Goal: Task Accomplishment & Management: Use online tool/utility

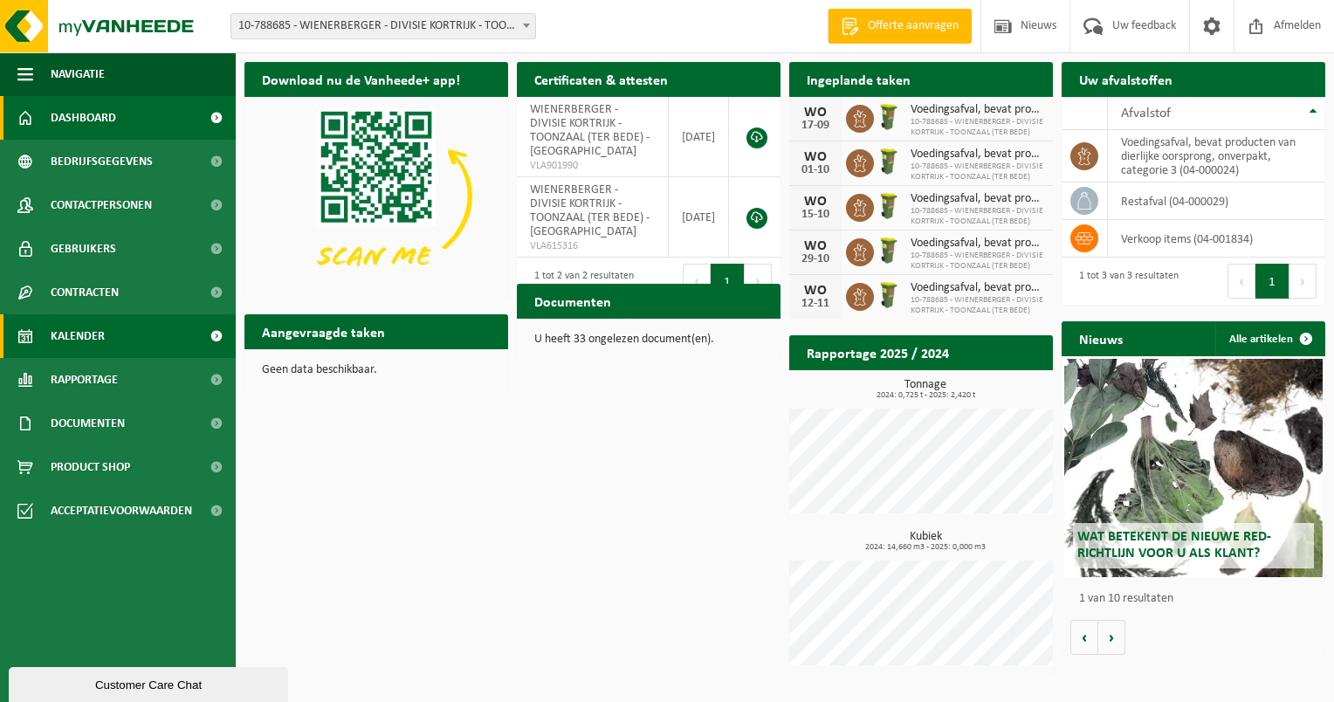
click at [106, 343] on link "Kalender" at bounding box center [118, 336] width 236 height 44
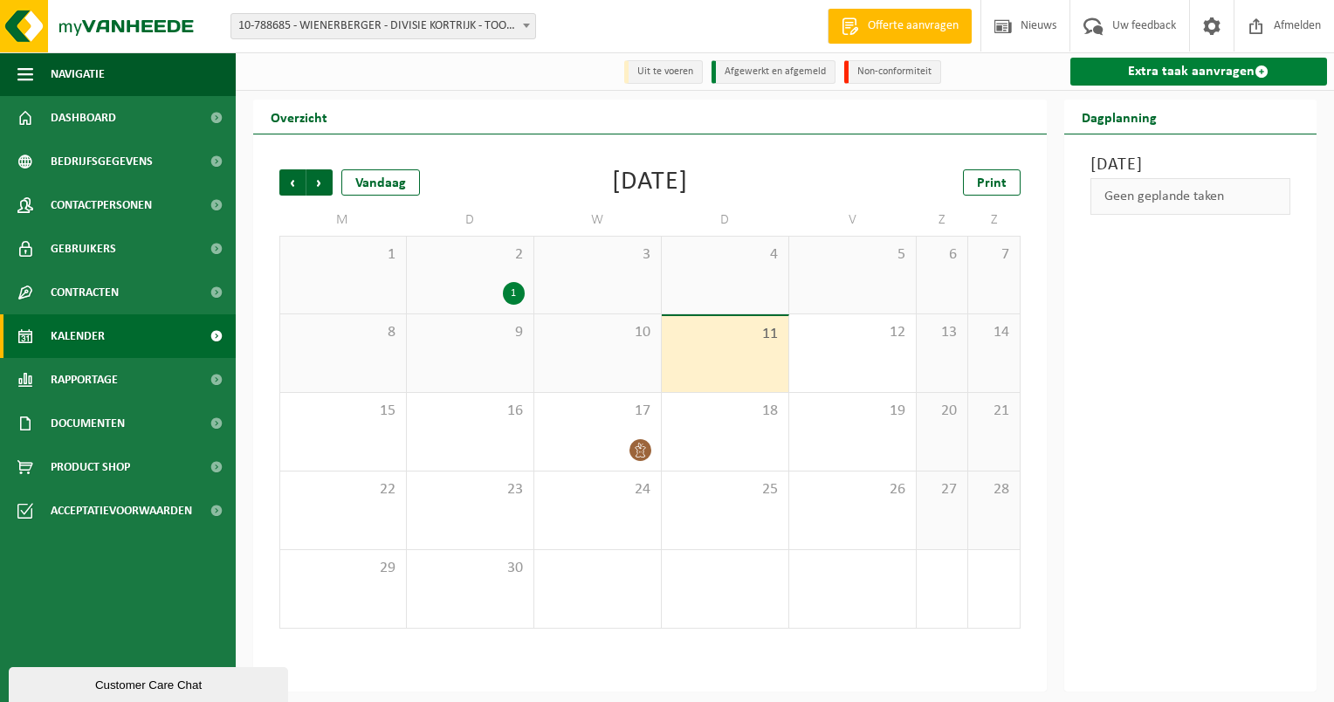
click at [1171, 71] on link "Extra taak aanvragen" at bounding box center [1200, 72] width 258 height 28
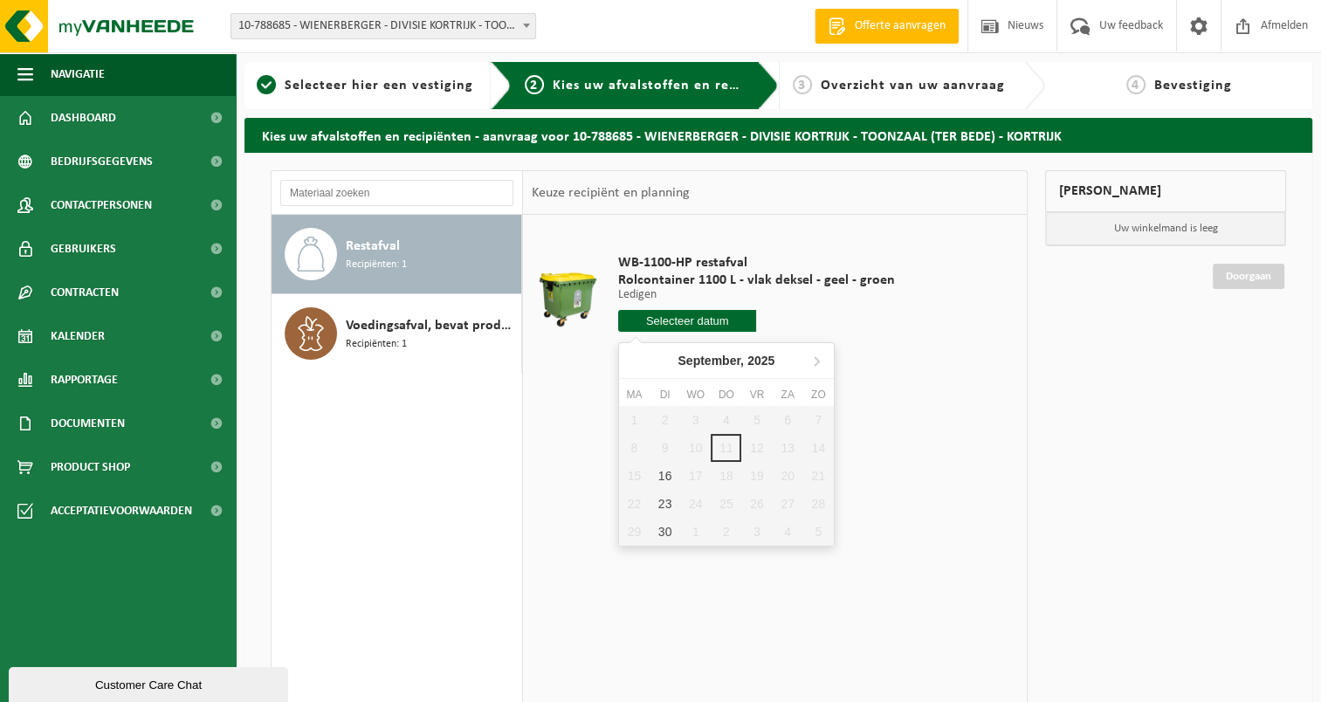
click at [699, 320] on input "text" at bounding box center [687, 321] width 139 height 22
click at [671, 479] on div "16" at bounding box center [665, 476] width 31 height 28
type input "Van 2025-09-16"
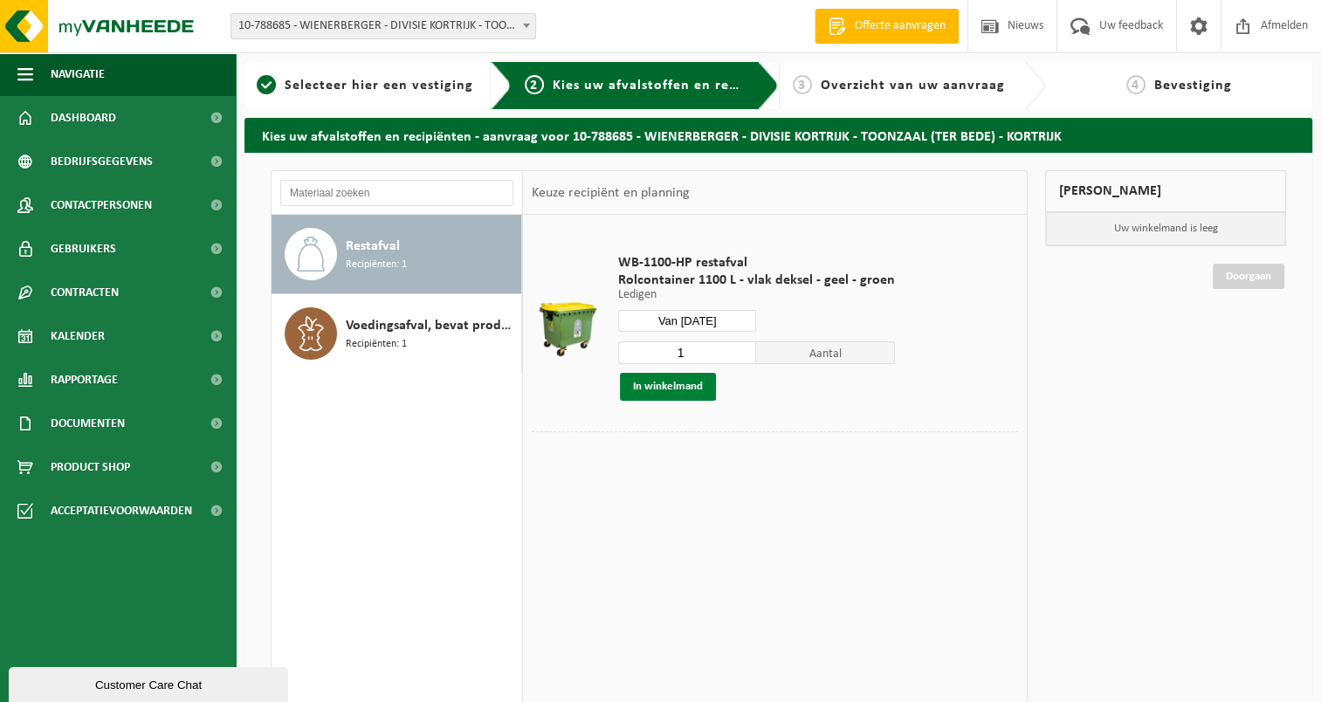
click at [671, 387] on button "In winkelmand" at bounding box center [668, 387] width 96 height 28
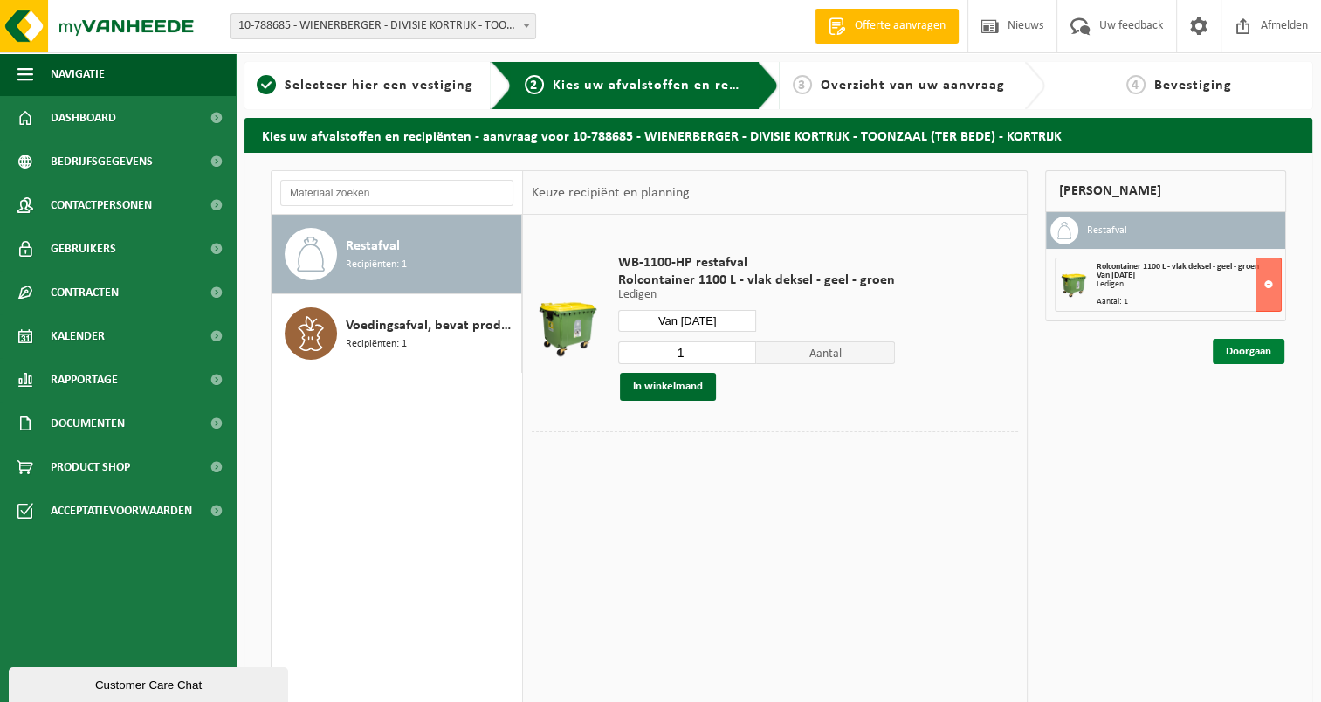
click at [1256, 351] on link "Doorgaan" at bounding box center [1249, 351] width 72 height 25
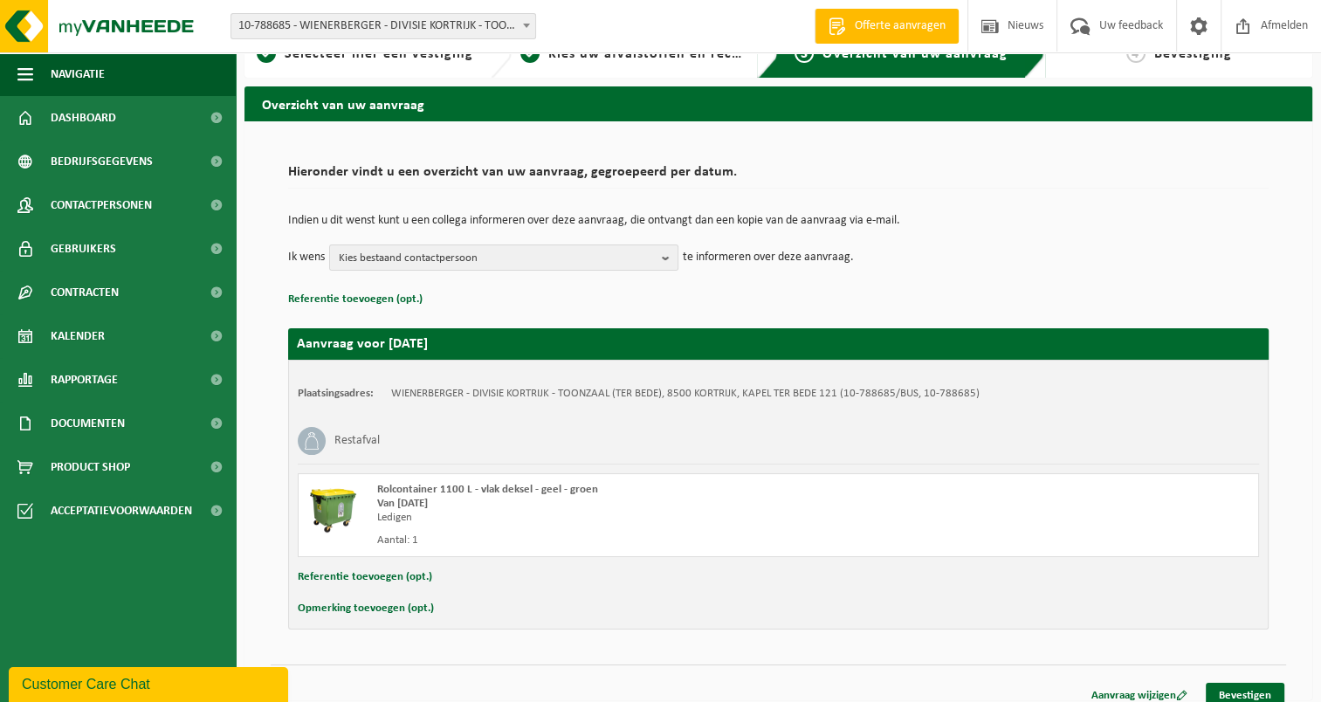
scroll to position [45, 0]
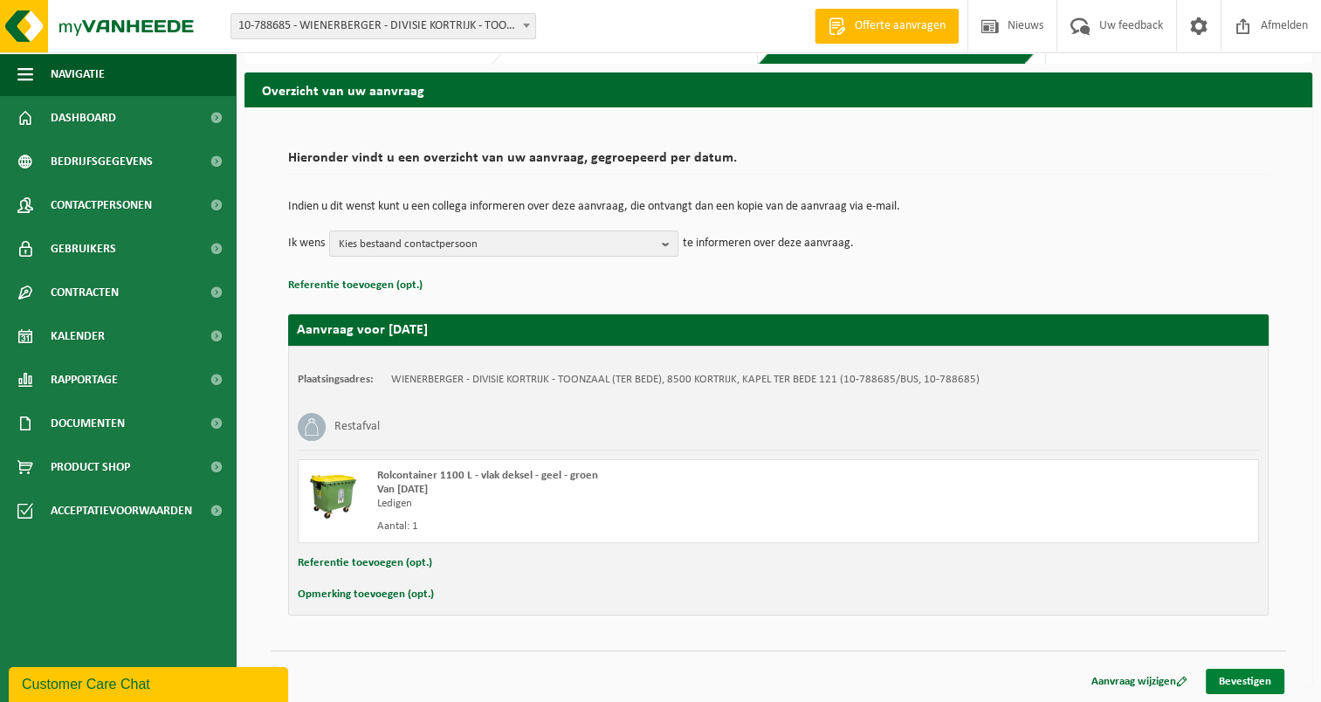
click at [1231, 669] on link "Bevestigen" at bounding box center [1245, 681] width 79 height 25
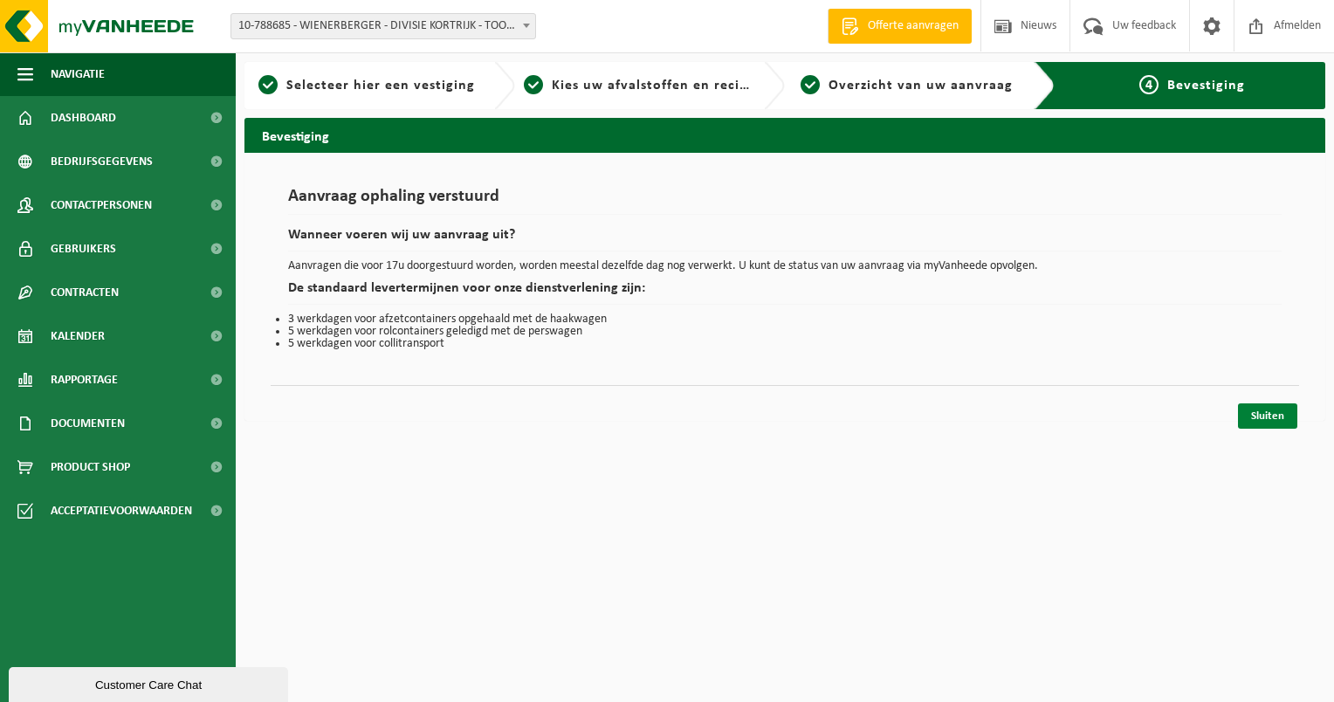
click at [1276, 416] on link "Sluiten" at bounding box center [1267, 415] width 59 height 25
